Goal: Navigation & Orientation: Find specific page/section

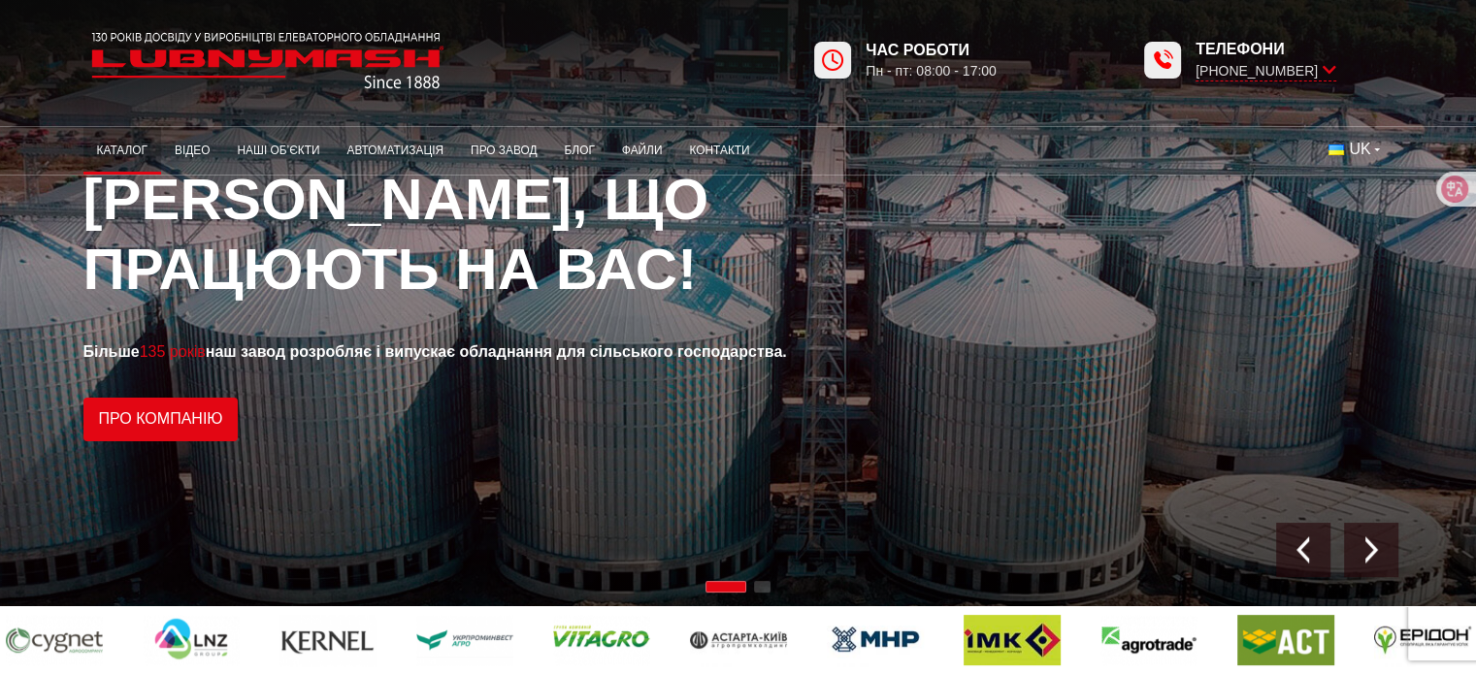
click at [124, 142] on link "Каталог" at bounding box center [122, 151] width 78 height 38
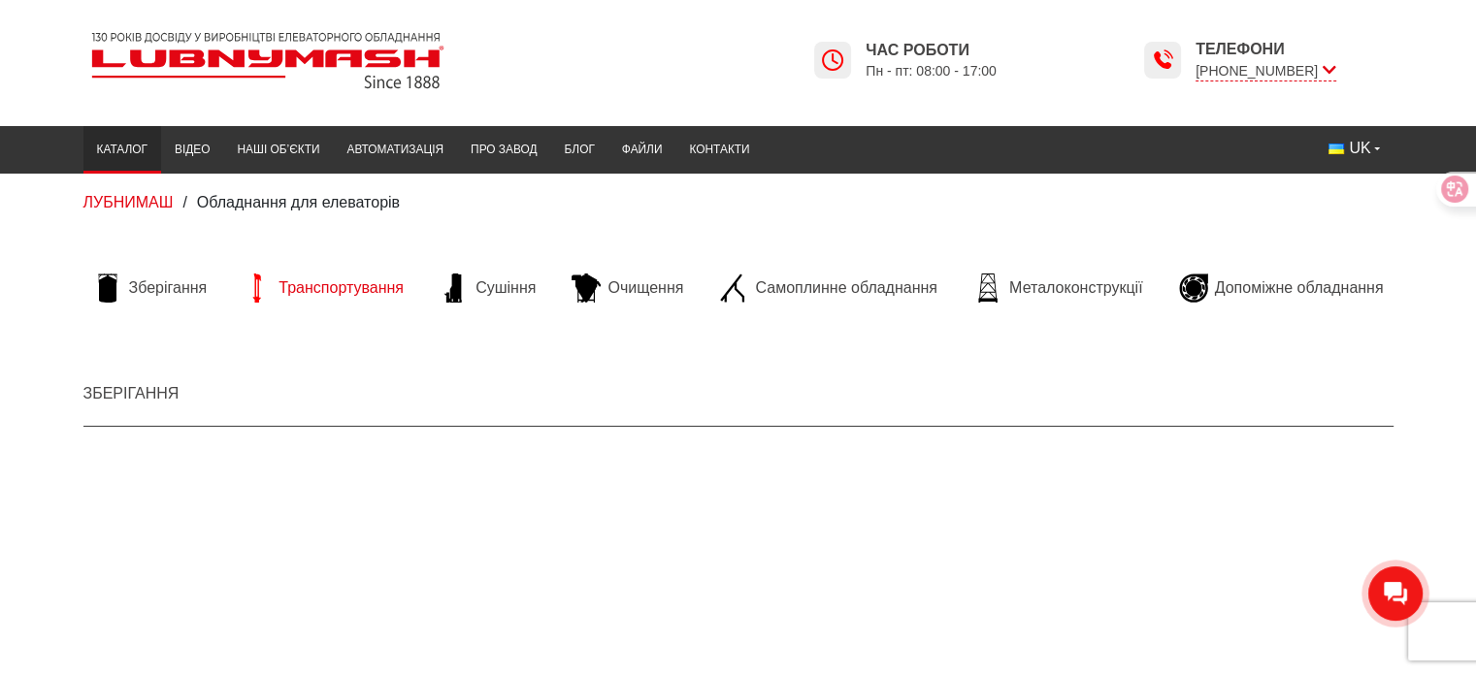
click at [334, 287] on span "Транспортування" at bounding box center [341, 288] width 125 height 21
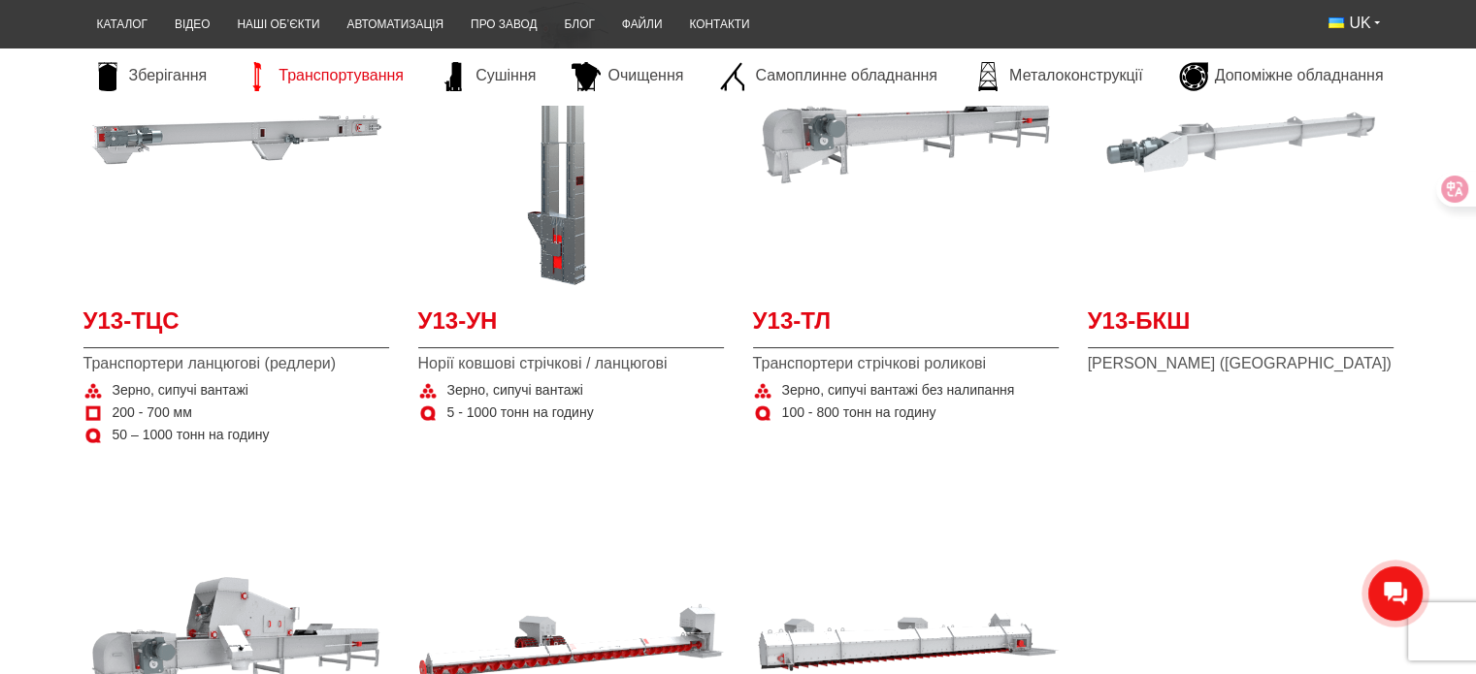
scroll to position [291, 0]
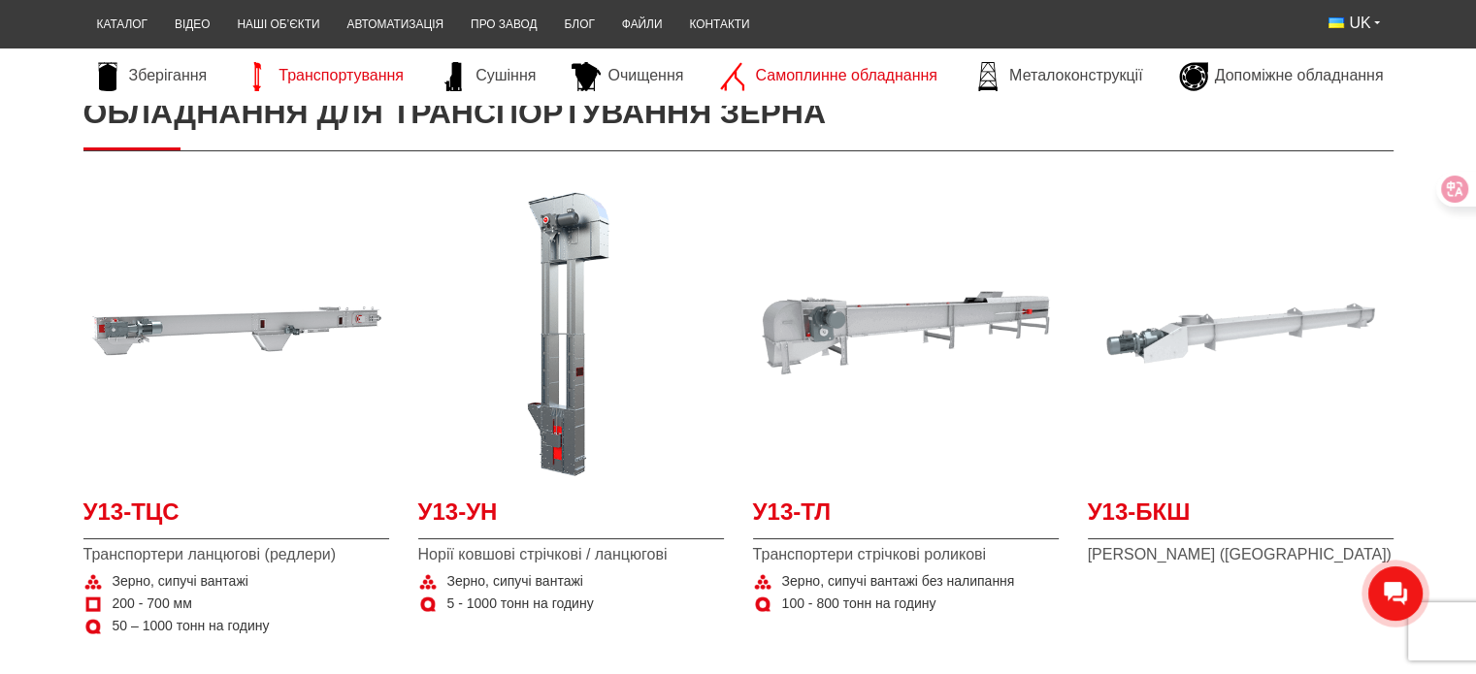
click at [825, 76] on span "Самоплинне обладнання" at bounding box center [845, 75] width 181 height 21
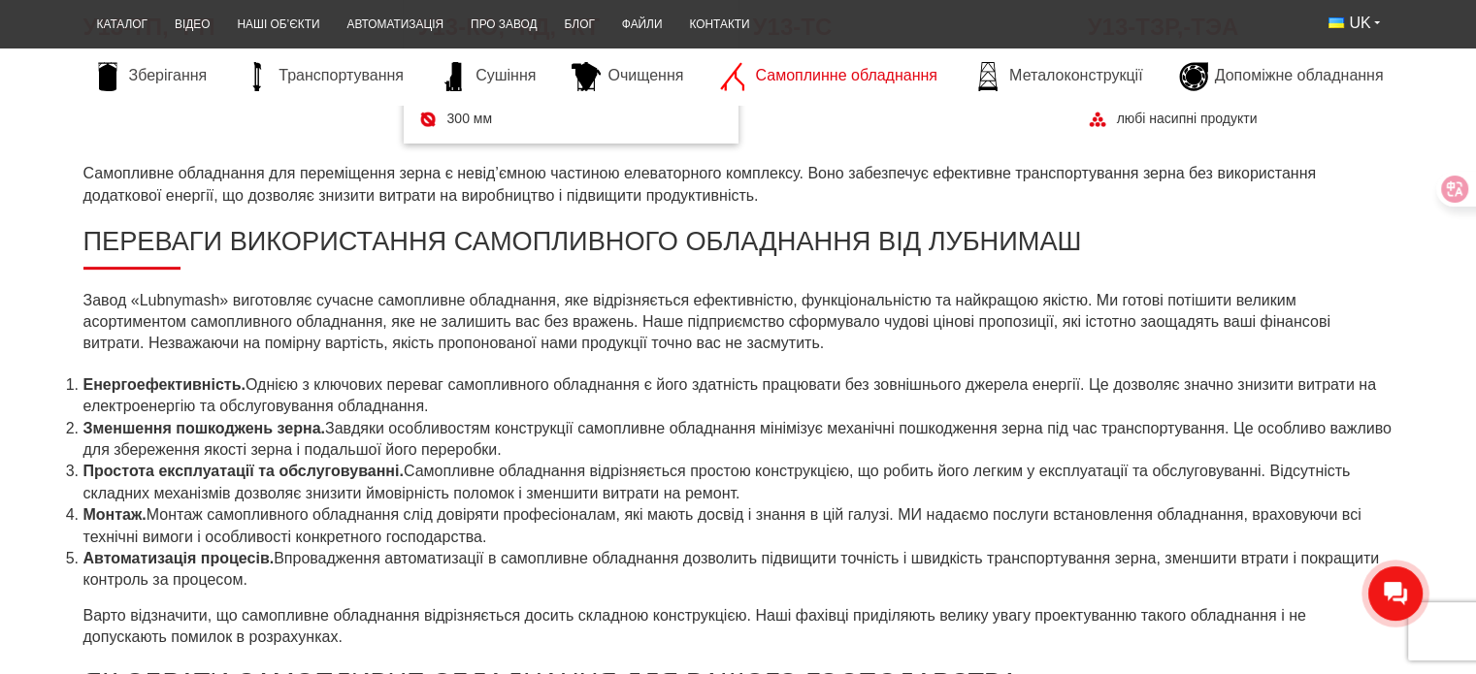
scroll to position [194, 0]
